Goal: Task Accomplishment & Management: Complete application form

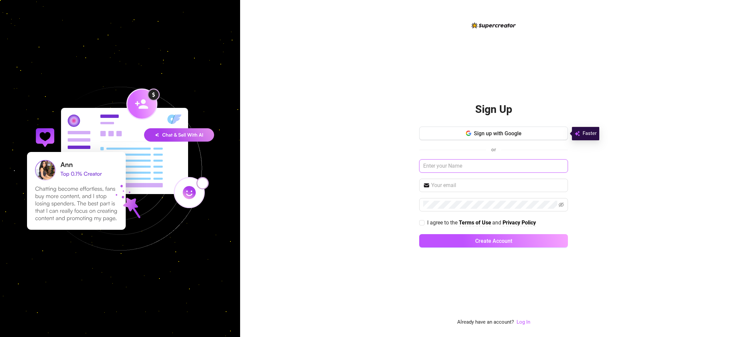
click at [456, 168] on input "text" at bounding box center [493, 165] width 149 height 13
click at [453, 188] on input "text" at bounding box center [497, 185] width 133 height 8
type input "[EMAIL_ADDRESS][DOMAIN_NAME]"
click at [423, 222] on input "I agree to the Terms of Use and Privacy Policy" at bounding box center [421, 222] width 5 height 5
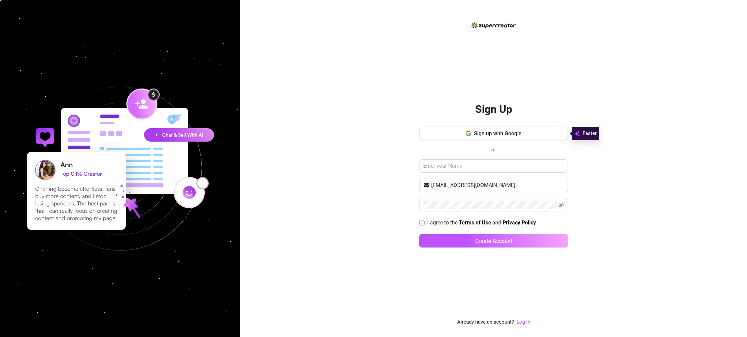
checkbox input "true"
click at [463, 166] on input "text" at bounding box center [493, 165] width 149 height 13
type input "amber"
click at [462, 237] on button "Create Account" at bounding box center [493, 240] width 149 height 13
click at [512, 243] on span "Create Account" at bounding box center [494, 241] width 37 height 6
